Goal: Navigation & Orientation: Find specific page/section

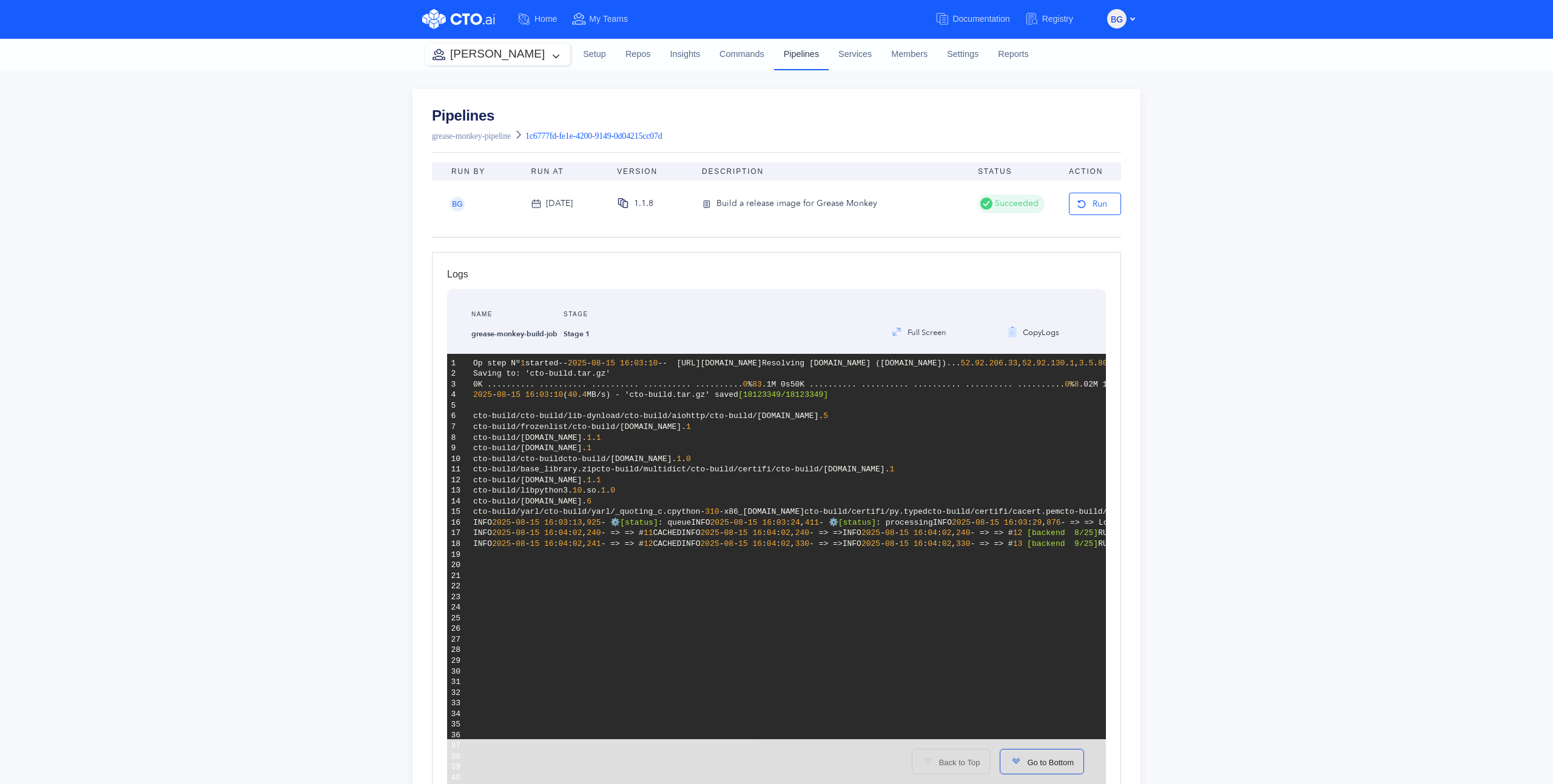
click at [786, 53] on link "Pipelines" at bounding box center [801, 54] width 55 height 32
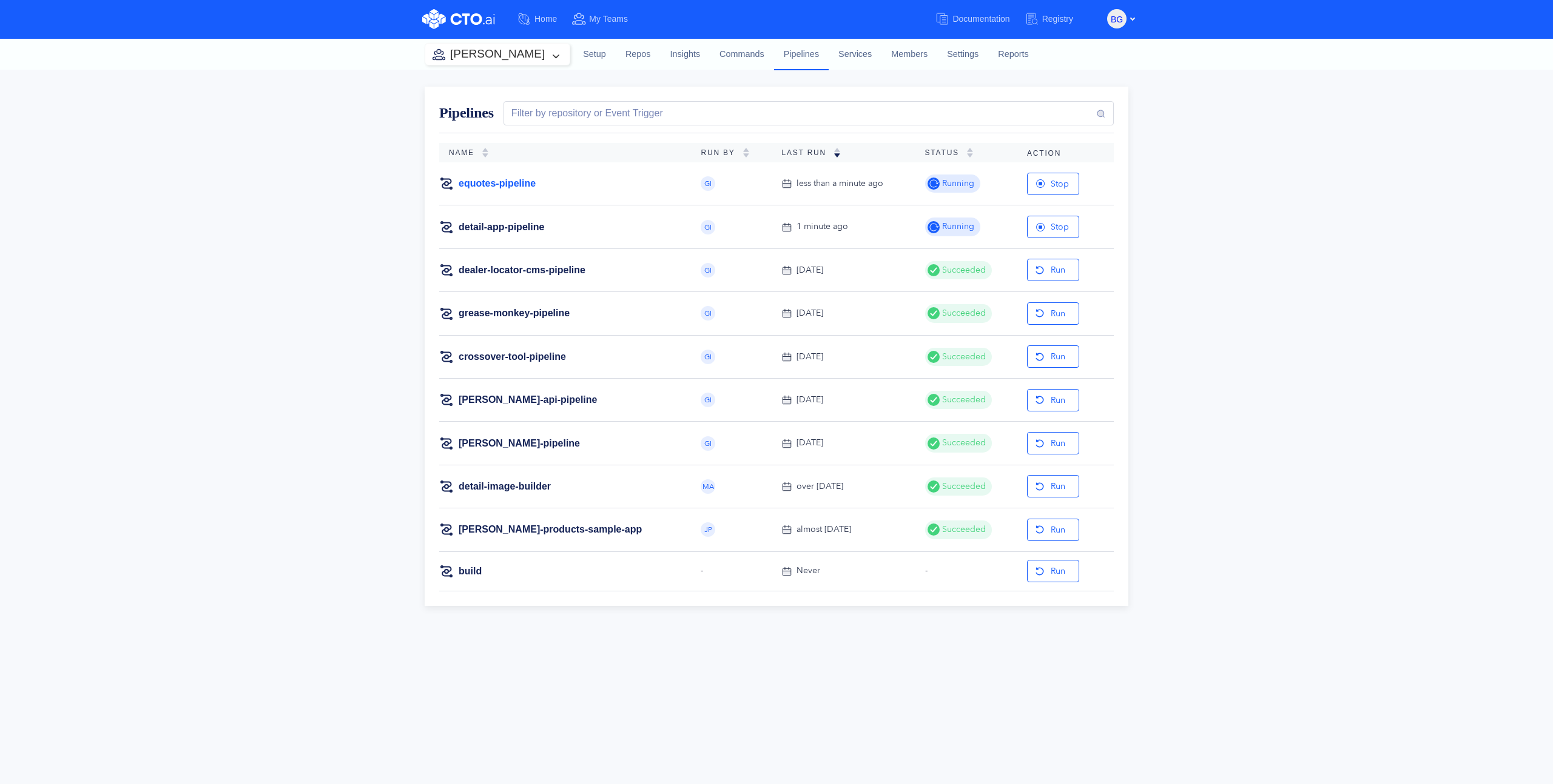
click at [488, 183] on link "equotes-pipeline" at bounding box center [496, 183] width 77 height 13
click at [511, 226] on link "detail-app-pipeline" at bounding box center [501, 227] width 85 height 13
